Goal: Transaction & Acquisition: Book appointment/travel/reservation

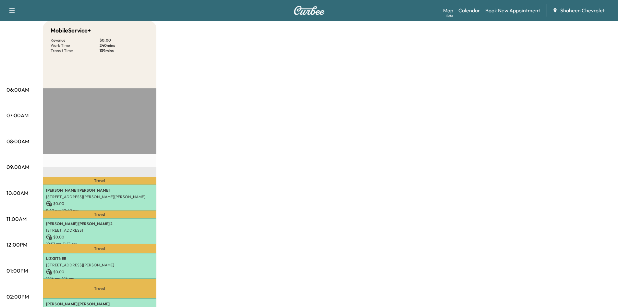
scroll to position [32, 0]
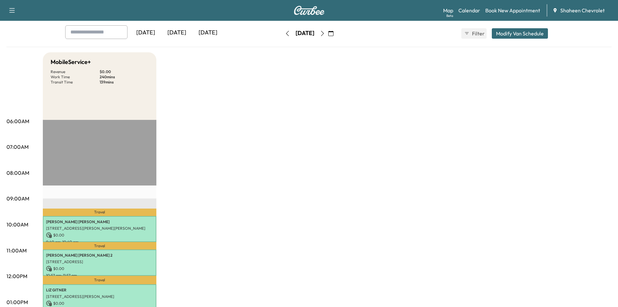
click at [328, 36] on button "button" at bounding box center [322, 33] width 11 height 10
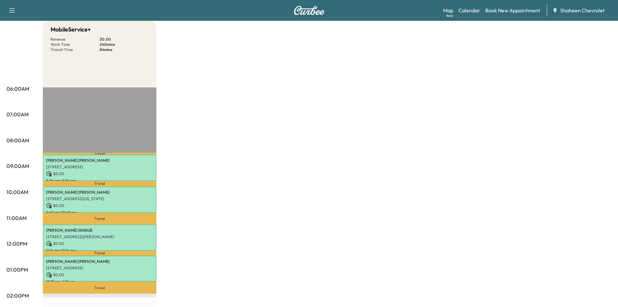
scroll to position [32, 0]
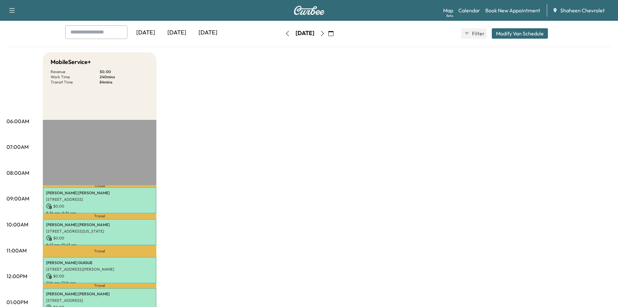
click at [324, 35] on icon "button" at bounding box center [322, 33] width 3 height 5
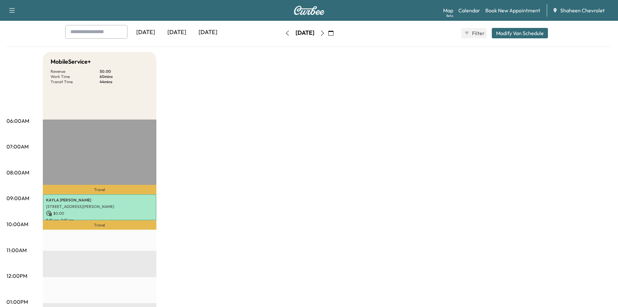
scroll to position [32, 0]
click at [328, 37] on button "button" at bounding box center [322, 33] width 11 height 10
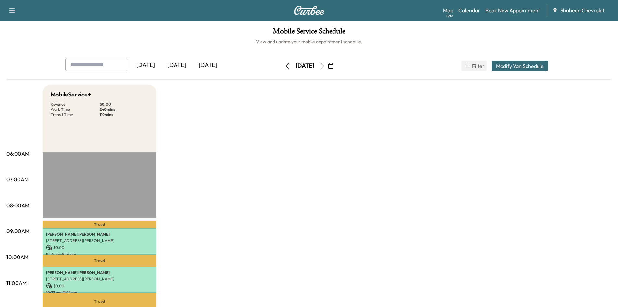
click at [325, 65] on icon "button" at bounding box center [322, 65] width 5 height 5
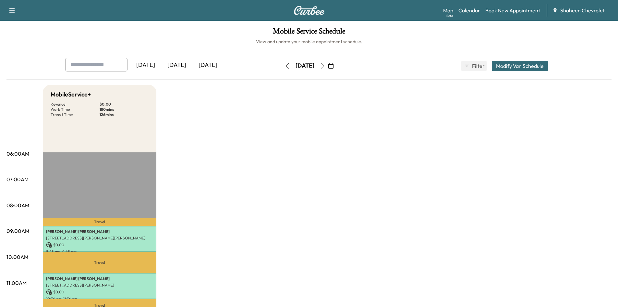
click at [282, 66] on button "button" at bounding box center [287, 66] width 11 height 10
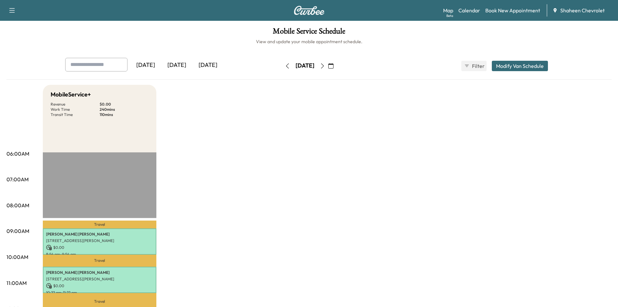
click at [285, 65] on icon "button" at bounding box center [287, 65] width 5 height 5
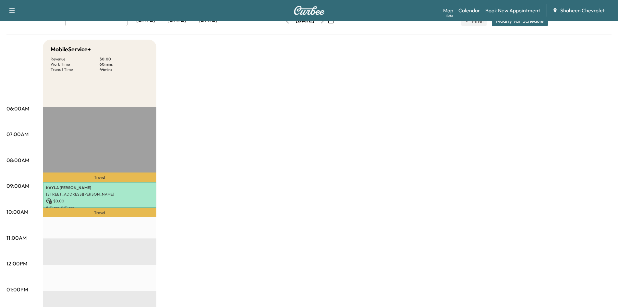
scroll to position [65, 0]
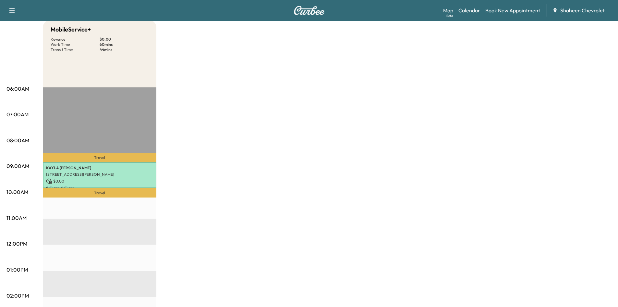
click at [510, 9] on link "Book New Appointment" at bounding box center [512, 10] width 55 height 8
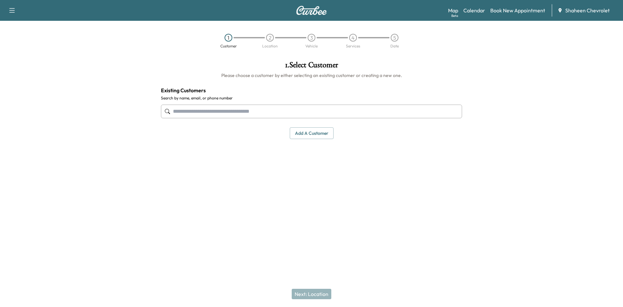
click at [303, 132] on button "Add a customer" at bounding box center [312, 133] width 44 height 12
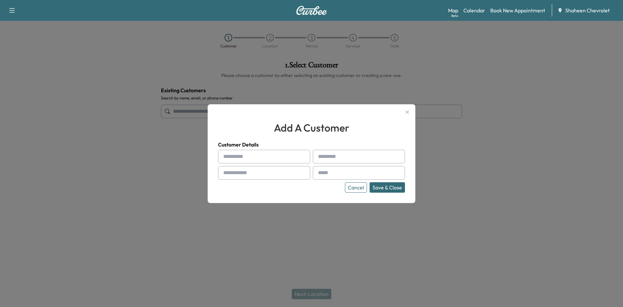
click at [259, 160] on input "text" at bounding box center [264, 157] width 92 height 14
type input "******"
type input "****"
type input "**********"
click at [338, 171] on input "text" at bounding box center [359, 173] width 92 height 14
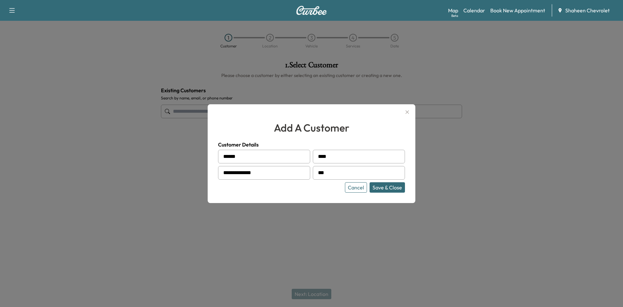
type input "**********"
click at [390, 188] on button "Save & Close" at bounding box center [387, 187] width 35 height 10
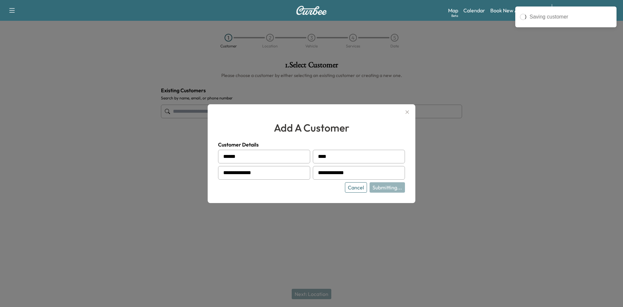
type input "**********"
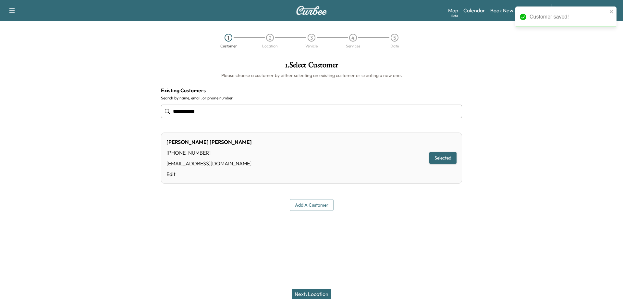
click at [319, 292] on button "Next: Location" at bounding box center [312, 293] width 40 height 10
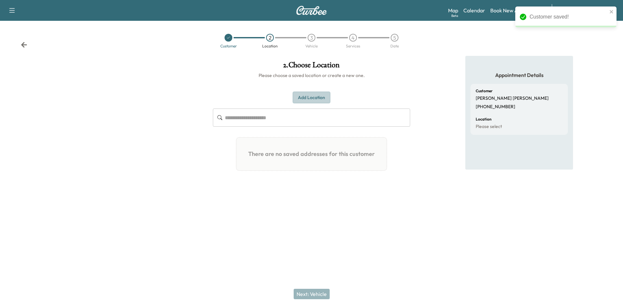
click at [311, 97] on button "Add Location" at bounding box center [312, 98] width 38 height 12
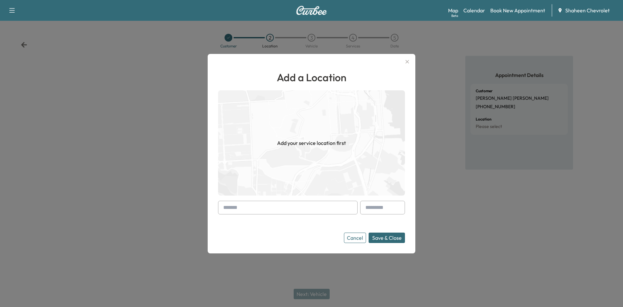
click at [295, 207] on input "text" at bounding box center [288, 208] width 140 height 14
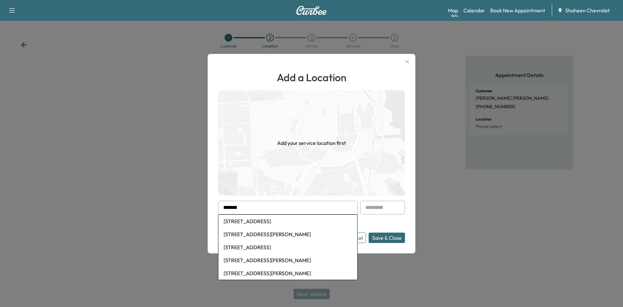
click at [288, 218] on li "[STREET_ADDRESS]" at bounding box center [287, 220] width 139 height 13
type input "**********"
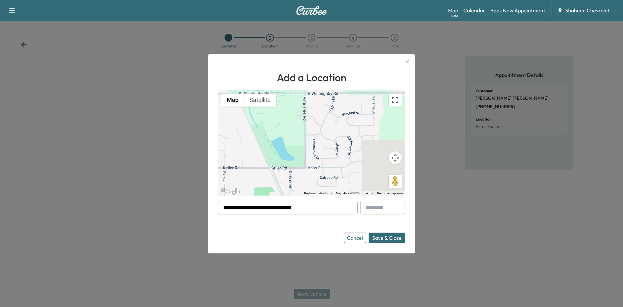
click at [392, 239] on button "Save & Close" at bounding box center [387, 237] width 36 height 10
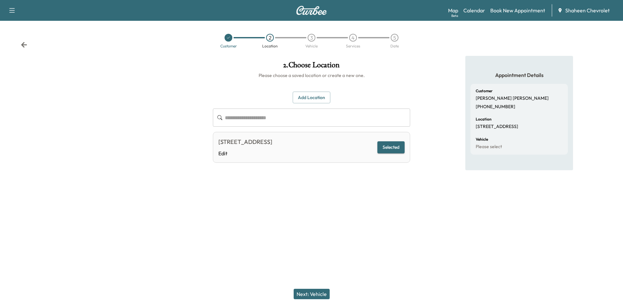
click at [319, 290] on button "Next: Vehicle" at bounding box center [312, 293] width 36 height 10
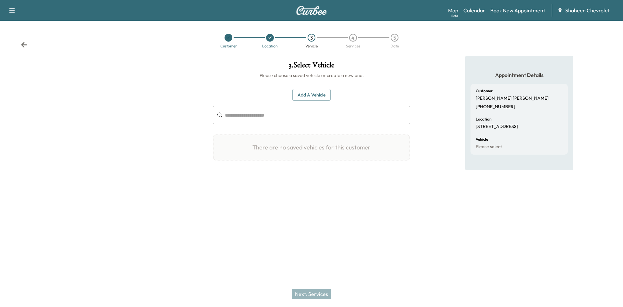
click at [304, 94] on button "Add a Vehicle" at bounding box center [311, 95] width 38 height 12
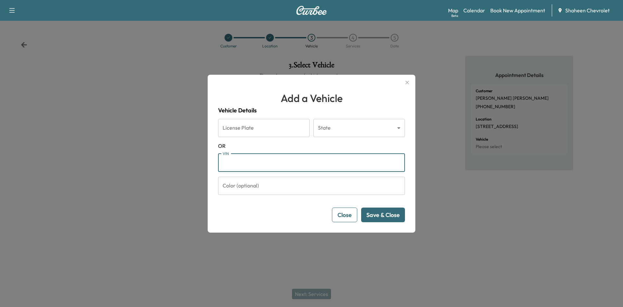
click at [270, 160] on input "VIN" at bounding box center [311, 162] width 187 height 18
paste input "**********"
type input "**********"
click at [385, 216] on button "Save & Close" at bounding box center [383, 214] width 44 height 15
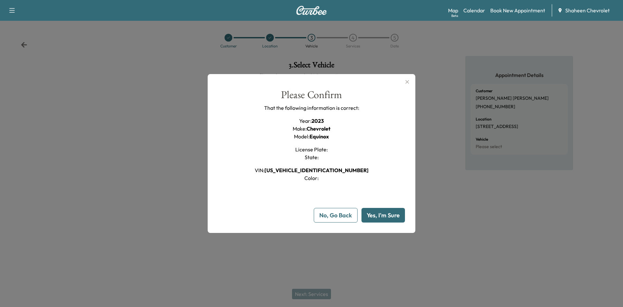
click at [382, 217] on button "Yes, I'm Sure" at bounding box center [382, 215] width 43 height 15
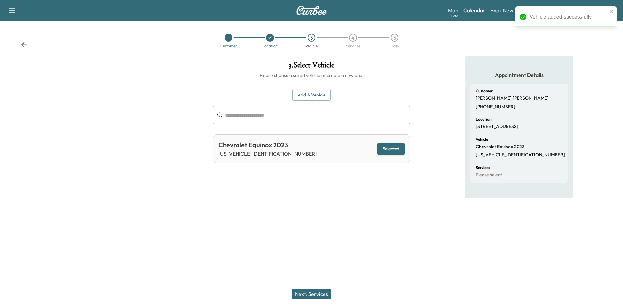
click at [318, 291] on button "Next: Services" at bounding box center [311, 293] width 39 height 10
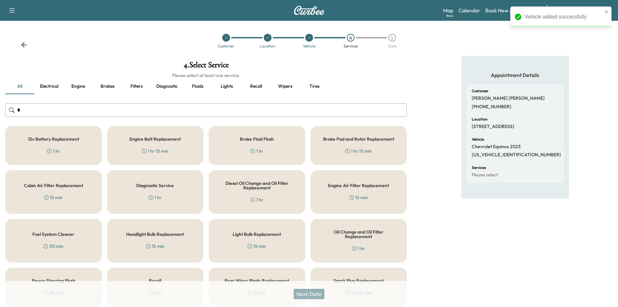
click at [65, 107] on input "*" at bounding box center [206, 110] width 402 height 14
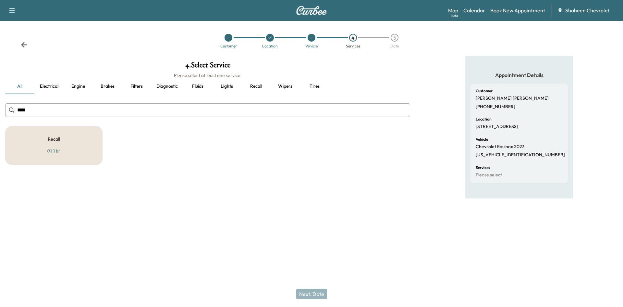
type input "****"
click at [61, 137] on div "Recall 1 hr" at bounding box center [53, 145] width 97 height 39
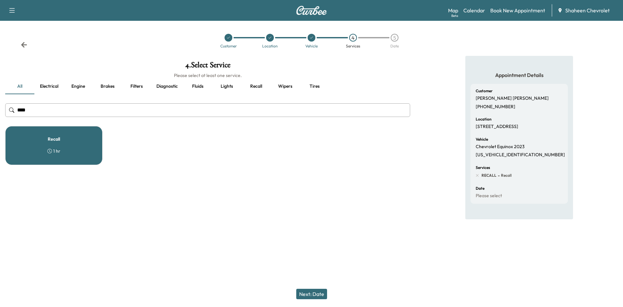
click at [313, 296] on button "Next: Date" at bounding box center [311, 293] width 31 height 10
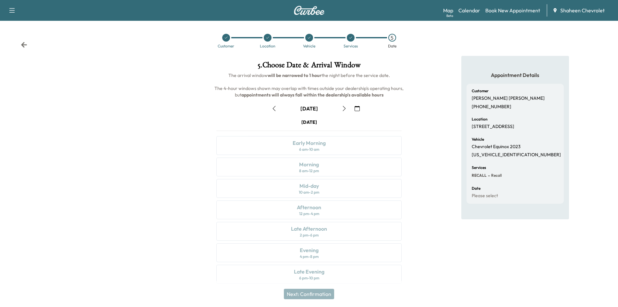
click at [344, 110] on icon "button" at bounding box center [344, 108] width 5 height 5
click at [277, 111] on button "button" at bounding box center [274, 108] width 11 height 10
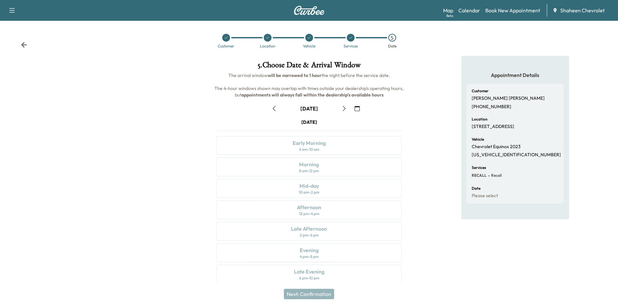
scroll to position [5, 0]
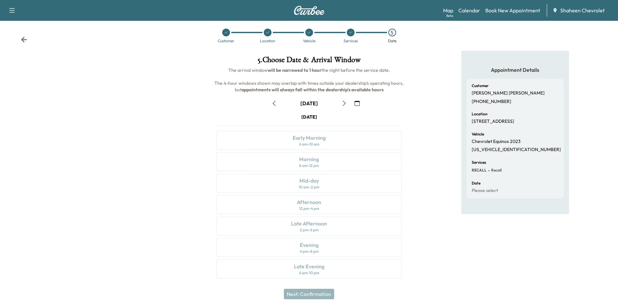
click at [341, 102] on button "button" at bounding box center [344, 103] width 11 height 10
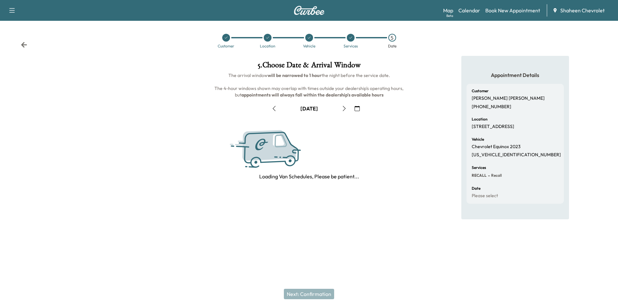
scroll to position [0, 0]
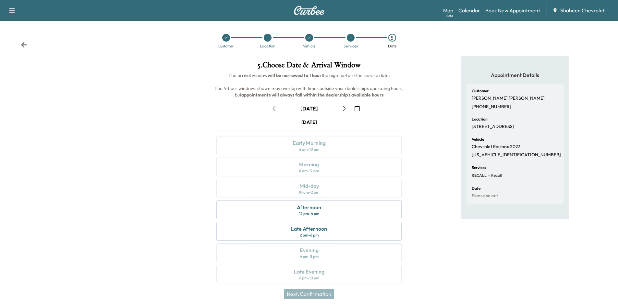
click at [345, 110] on icon "button" at bounding box center [344, 108] width 5 height 5
click at [325, 168] on div "Morning 8 am - 12 pm" at bounding box center [308, 166] width 185 height 19
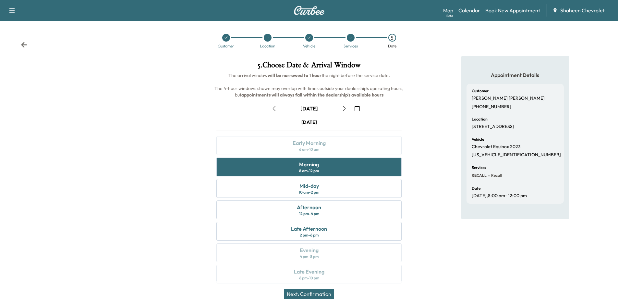
click at [319, 292] on button "Next: Confirmation" at bounding box center [309, 293] width 50 height 10
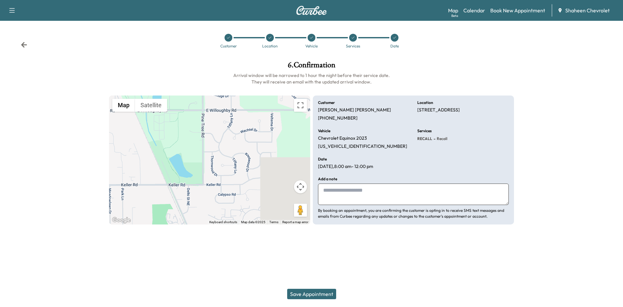
click at [321, 295] on button "Save Appointment" at bounding box center [311, 293] width 49 height 10
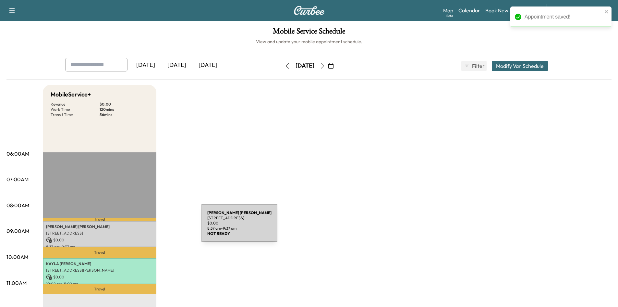
click at [153, 227] on p "[PERSON_NAME]" at bounding box center [99, 226] width 107 height 5
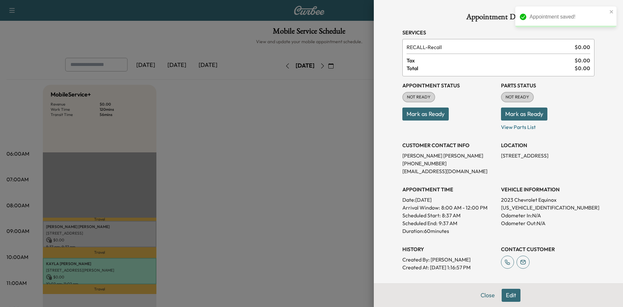
click at [434, 116] on button "Mark as Ready" at bounding box center [425, 113] width 46 height 13
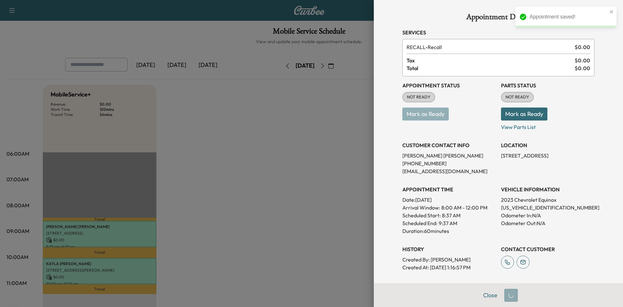
click at [504, 114] on button "Mark as Ready" at bounding box center [524, 113] width 46 height 13
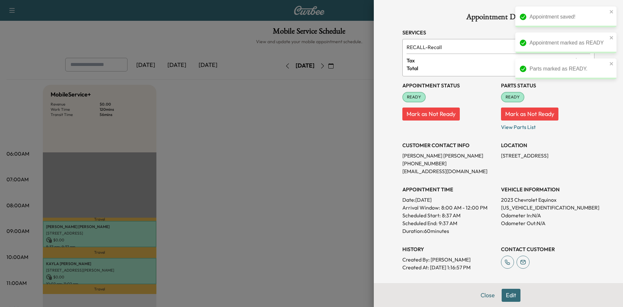
click at [320, 120] on div at bounding box center [311, 153] width 623 height 307
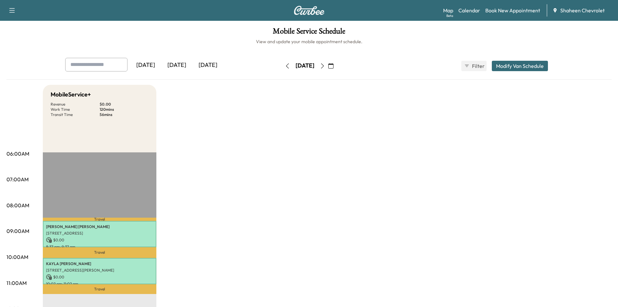
click at [282, 68] on button "button" at bounding box center [287, 66] width 11 height 10
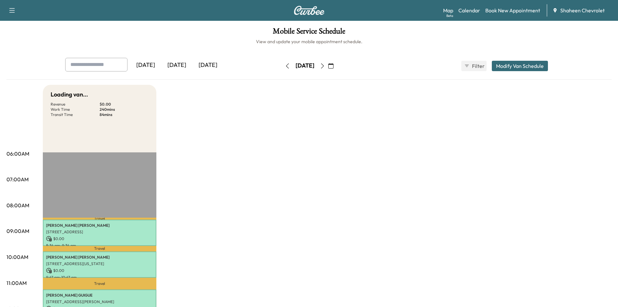
click at [285, 67] on icon "button" at bounding box center [287, 65] width 5 height 5
